Goal: Task Accomplishment & Management: Manage account settings

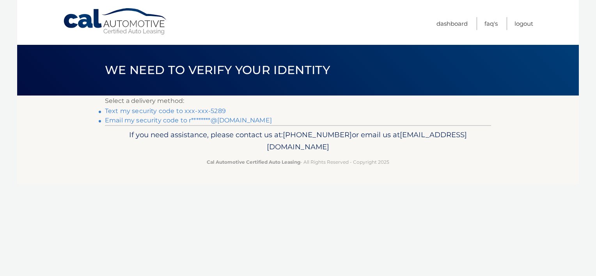
click at [176, 112] on link "Text my security code to xxx-xxx-5289" at bounding box center [165, 110] width 121 height 7
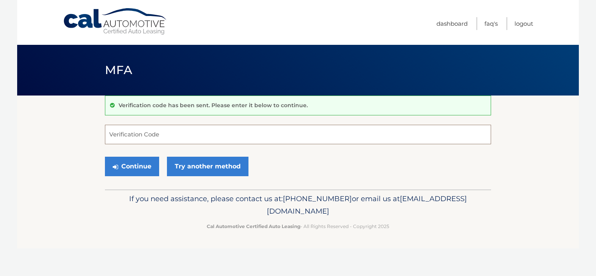
click at [145, 129] on input "Verification Code" at bounding box center [298, 135] width 386 height 20
type input "420865"
click at [136, 167] on button "Continue" at bounding box center [132, 167] width 54 height 20
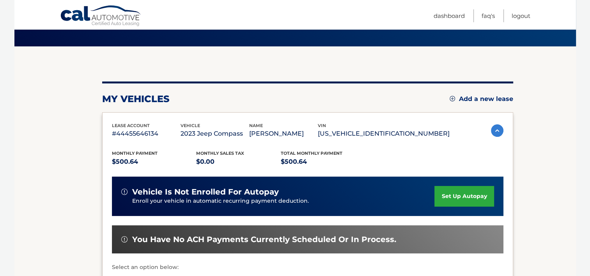
scroll to position [117, 0]
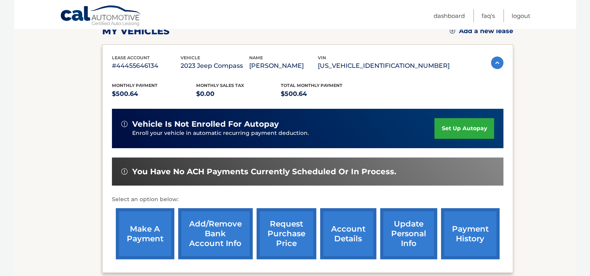
click at [154, 233] on link "make a payment" at bounding box center [145, 233] width 59 height 51
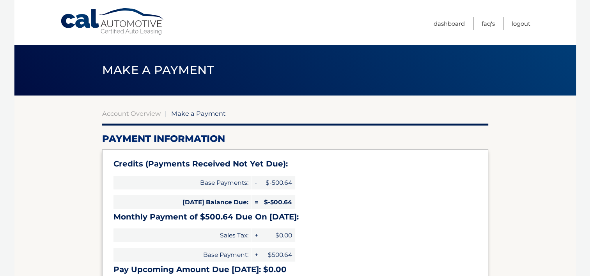
select select "OTQzMDA5YWUtZDU2Yy00MzM3LWIyNjQtYWVmMmFhNzk4MThh"
